Goal: Task Accomplishment & Management: Manage account settings

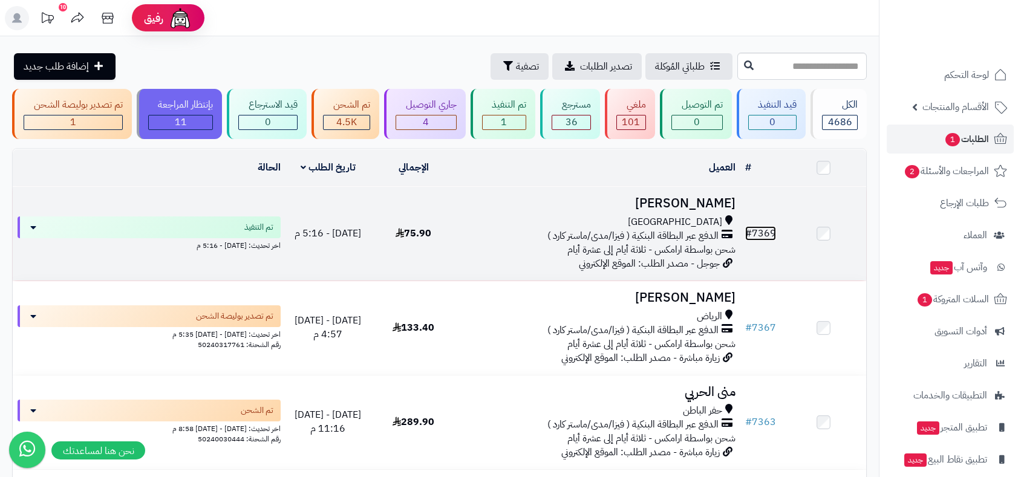
click at [767, 236] on link "# 7369" at bounding box center [760, 233] width 31 height 15
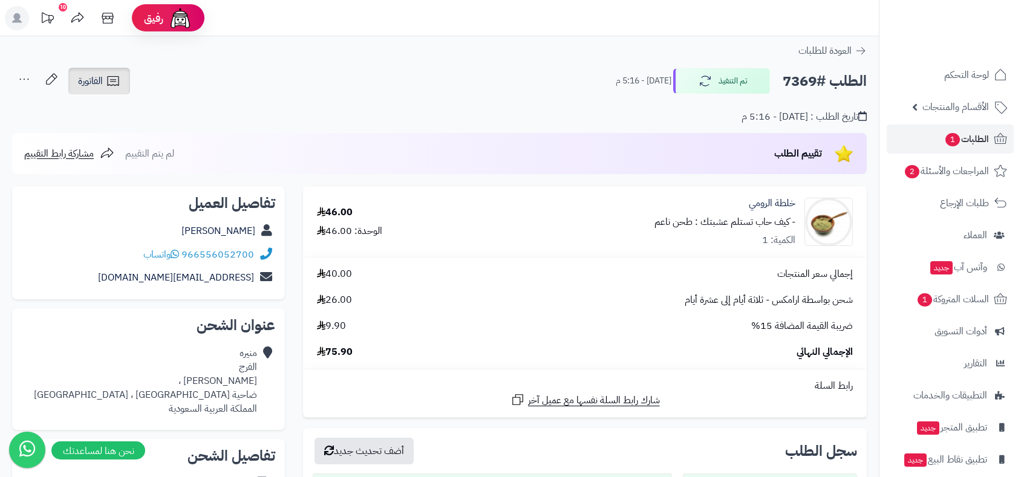
click at [97, 82] on span "الفاتورة" at bounding box center [90, 81] width 25 height 15
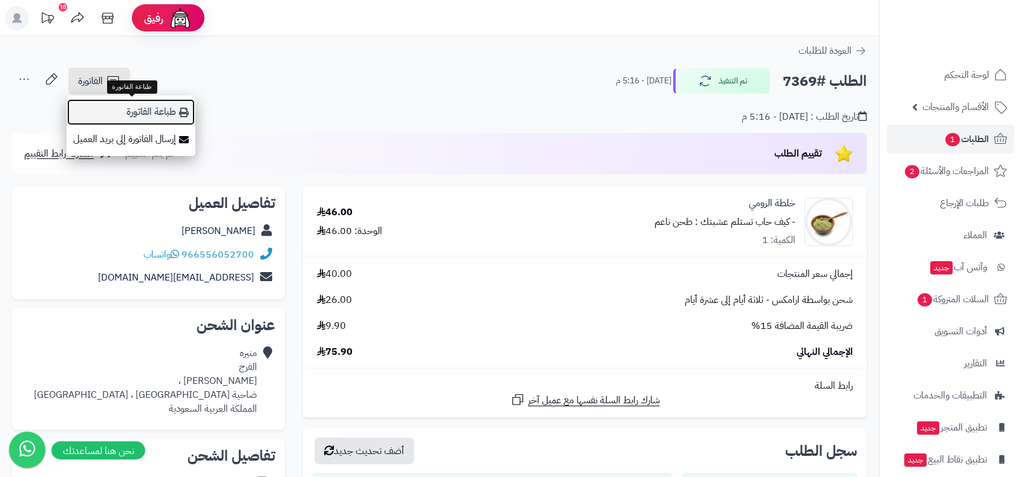
click at [130, 106] on link "طباعة الفاتورة" at bounding box center [131, 112] width 129 height 27
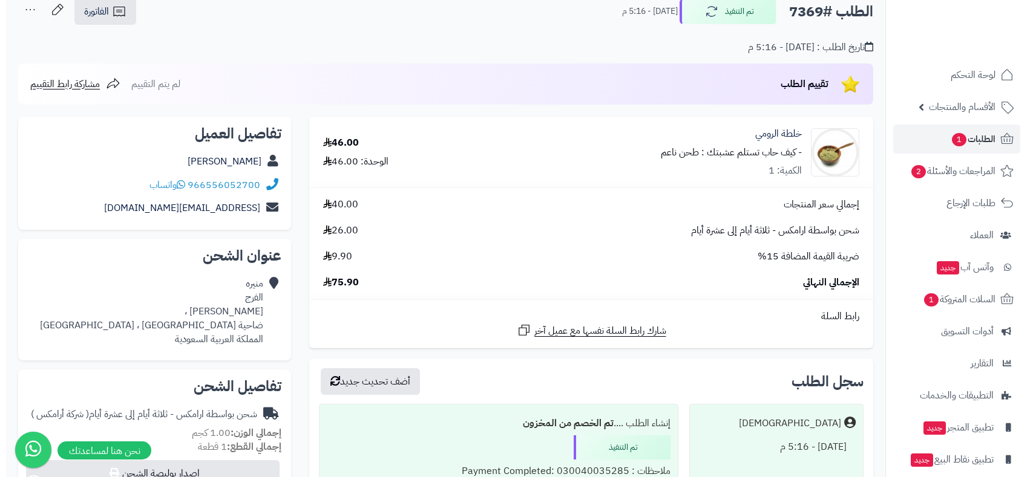
scroll to position [201, 0]
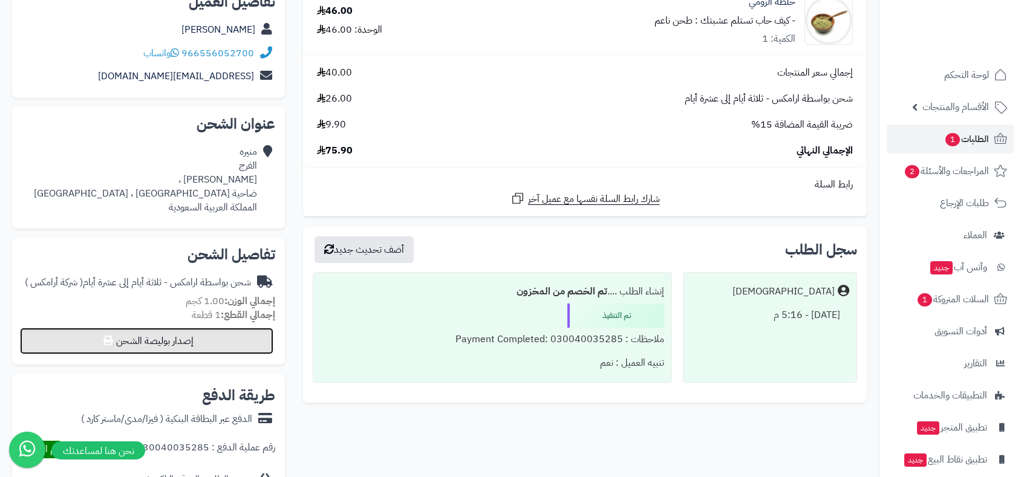
click at [211, 347] on button "إصدار بوليصة الشحن" at bounding box center [146, 341] width 253 height 27
select select "******"
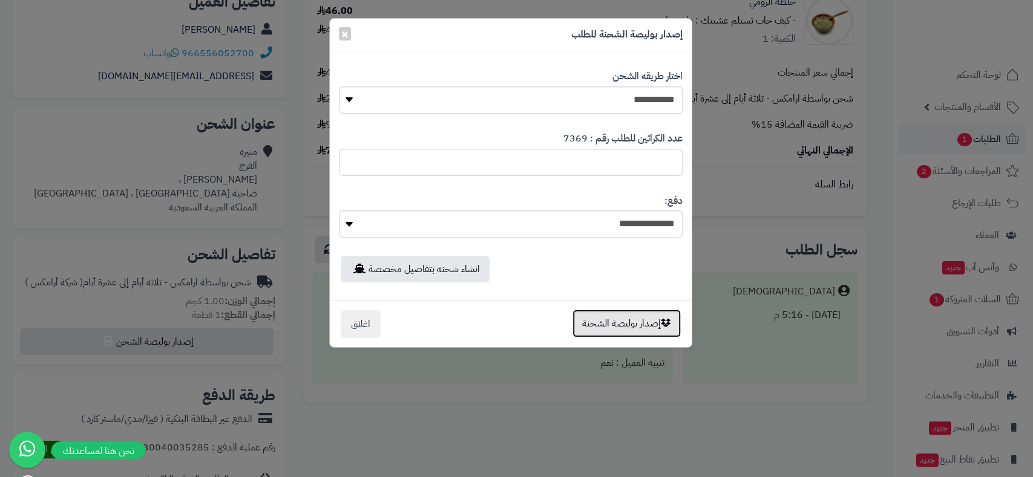
click at [635, 326] on button "إصدار بوليصة الشحنة" at bounding box center [626, 324] width 108 height 28
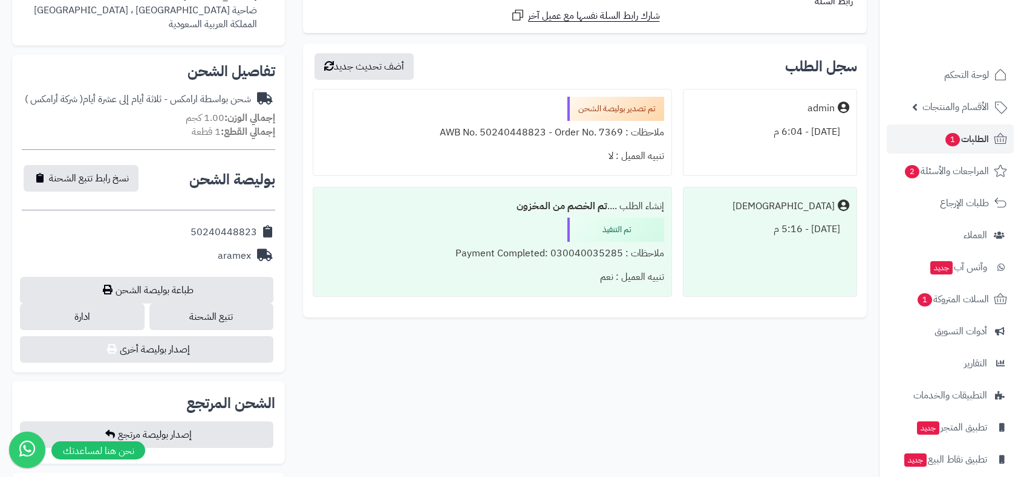
scroll to position [362, 0]
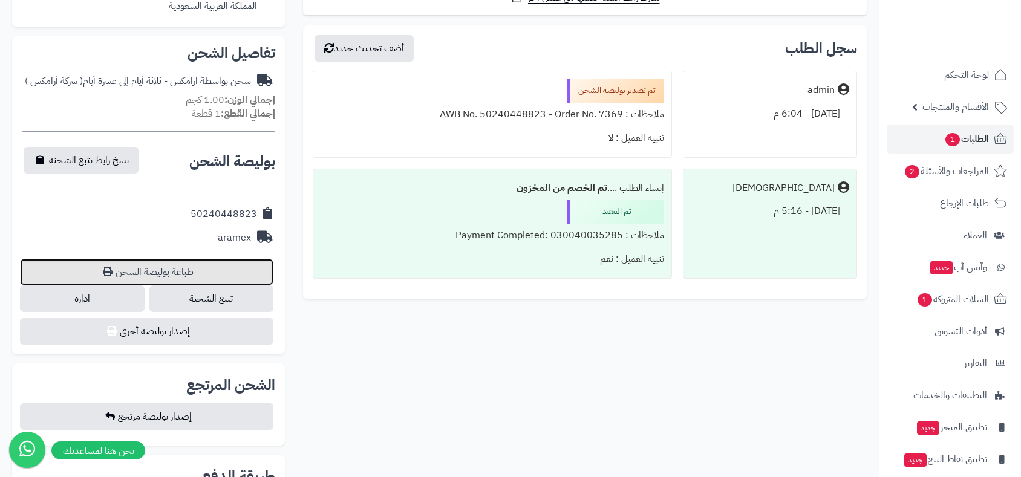
click at [186, 266] on link "طباعة بوليصة الشحن" at bounding box center [146, 272] width 253 height 27
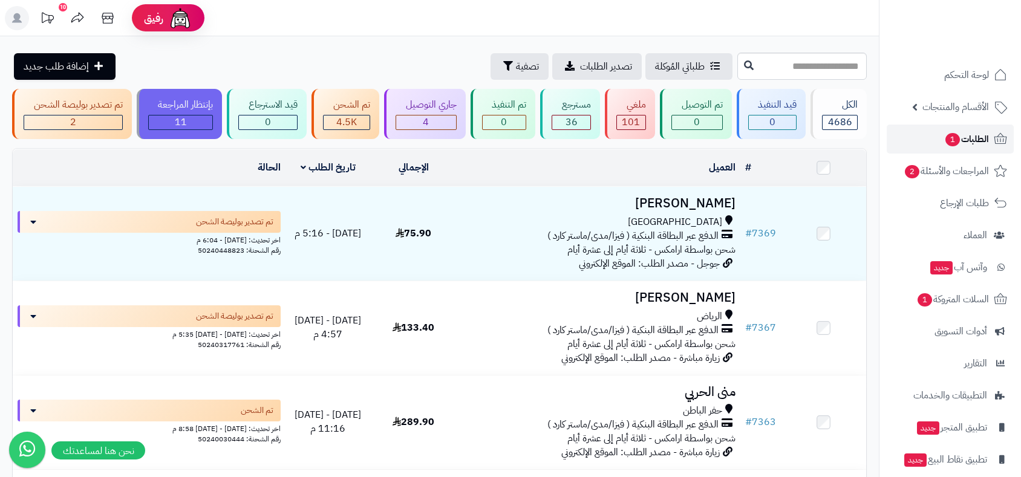
click at [976, 139] on span "الطلبات 1" at bounding box center [966, 139] width 45 height 17
click at [972, 333] on span "أدوات التسويق" at bounding box center [961, 331] width 53 height 17
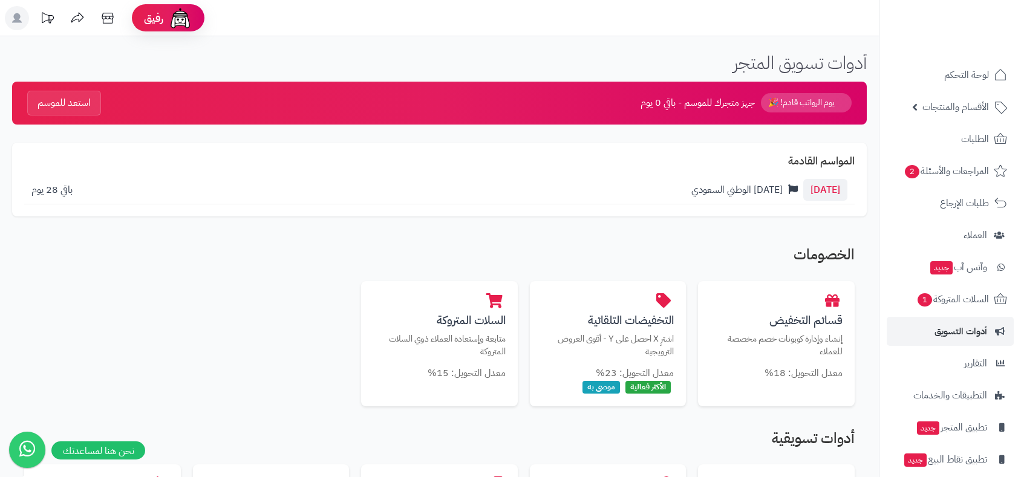
drag, startPoint x: 799, startPoint y: 42, endPoint x: 402, endPoint y: 195, distance: 425.4
click at [402, 195] on div "23 سبتمبر اليوم الوطني السعودي باقي 28 يوم" at bounding box center [439, 190] width 831 height 29
click at [970, 140] on span "الطلبات" at bounding box center [975, 139] width 28 height 17
